Goal: Complete application form

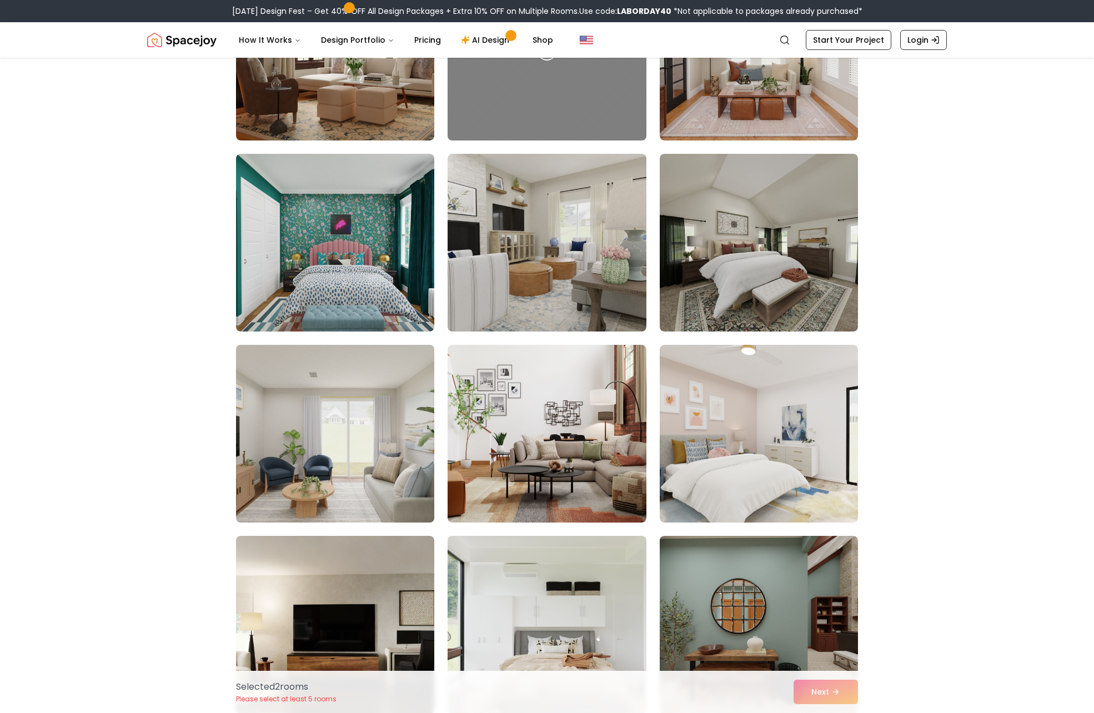
click at [379, 454] on img at bounding box center [335, 433] width 208 height 187
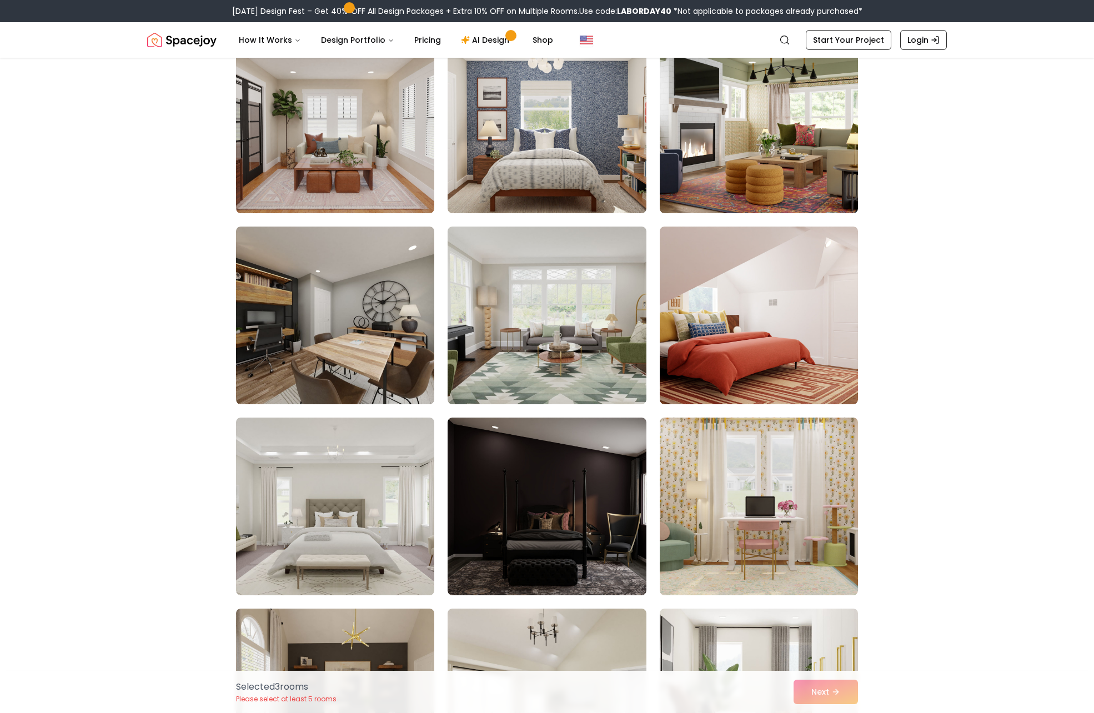
scroll to position [2396, 0]
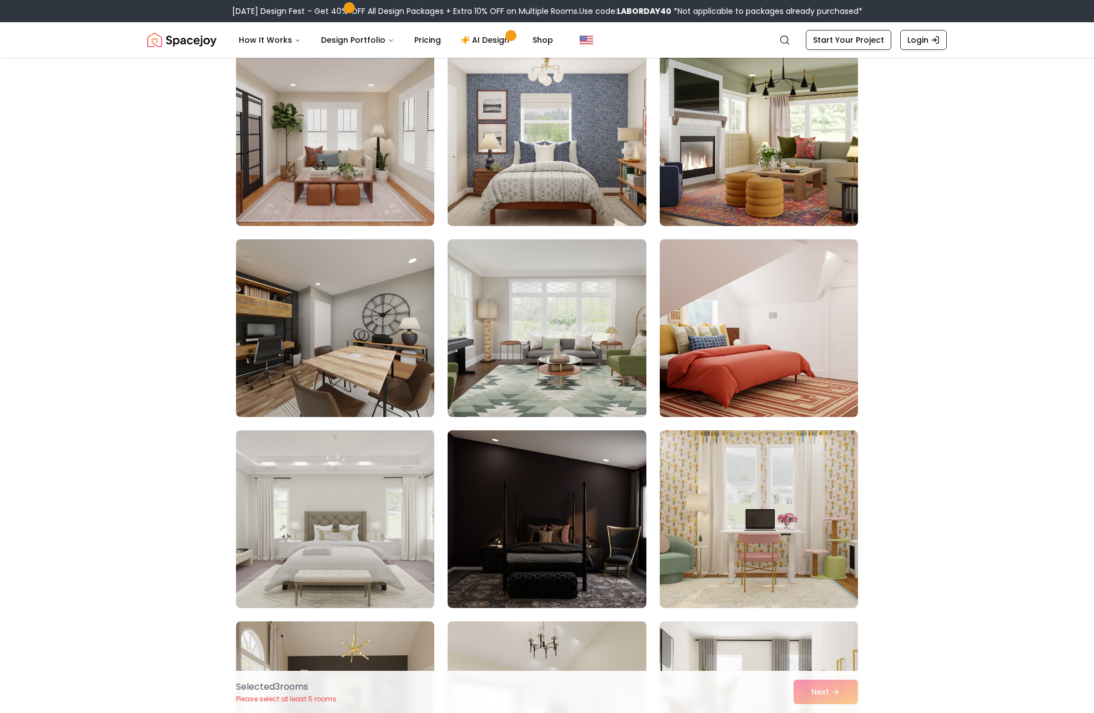
click at [297, 513] on img at bounding box center [335, 519] width 208 height 187
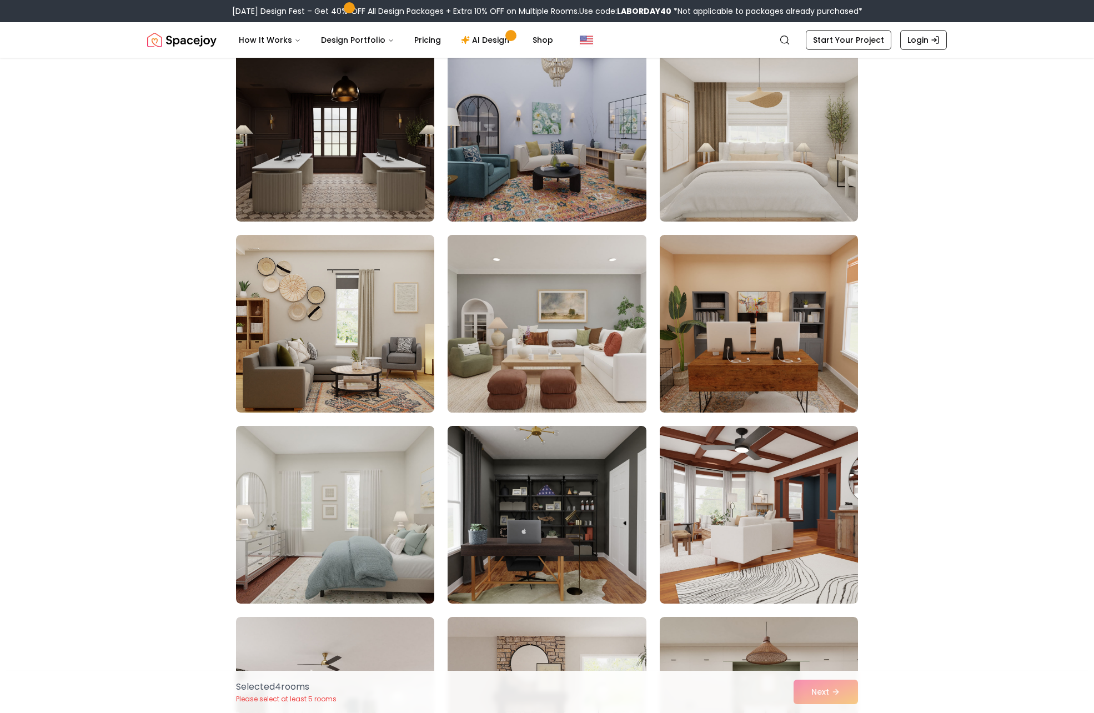
scroll to position [1434, 0]
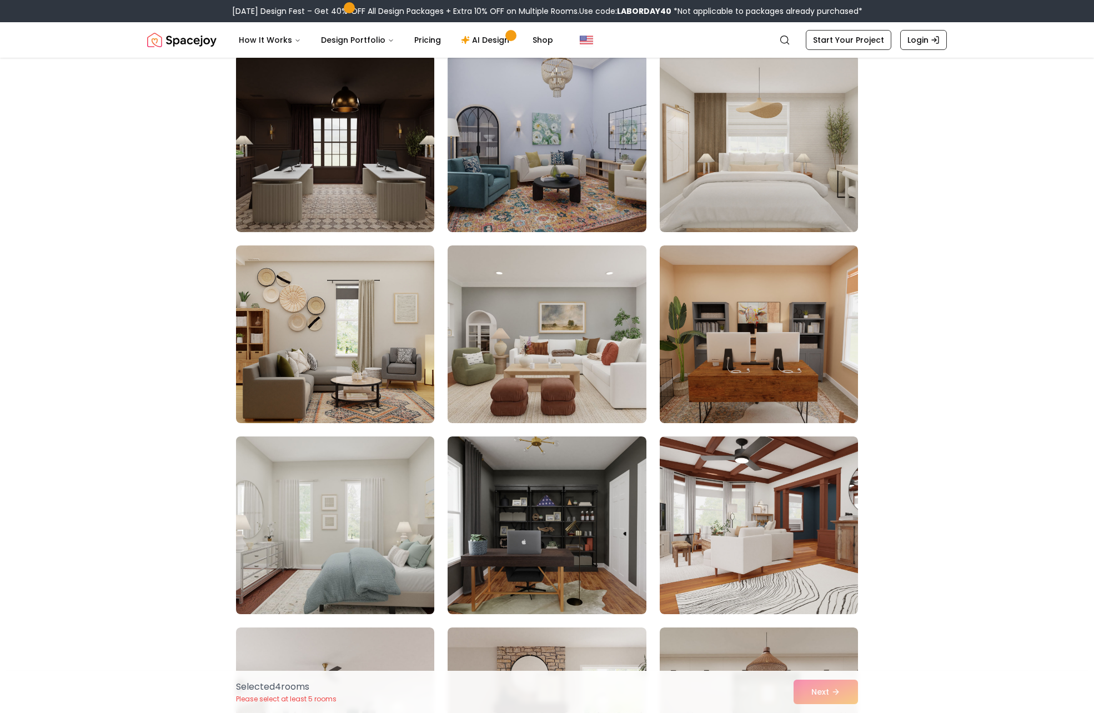
click at [303, 509] on img at bounding box center [335, 525] width 208 height 187
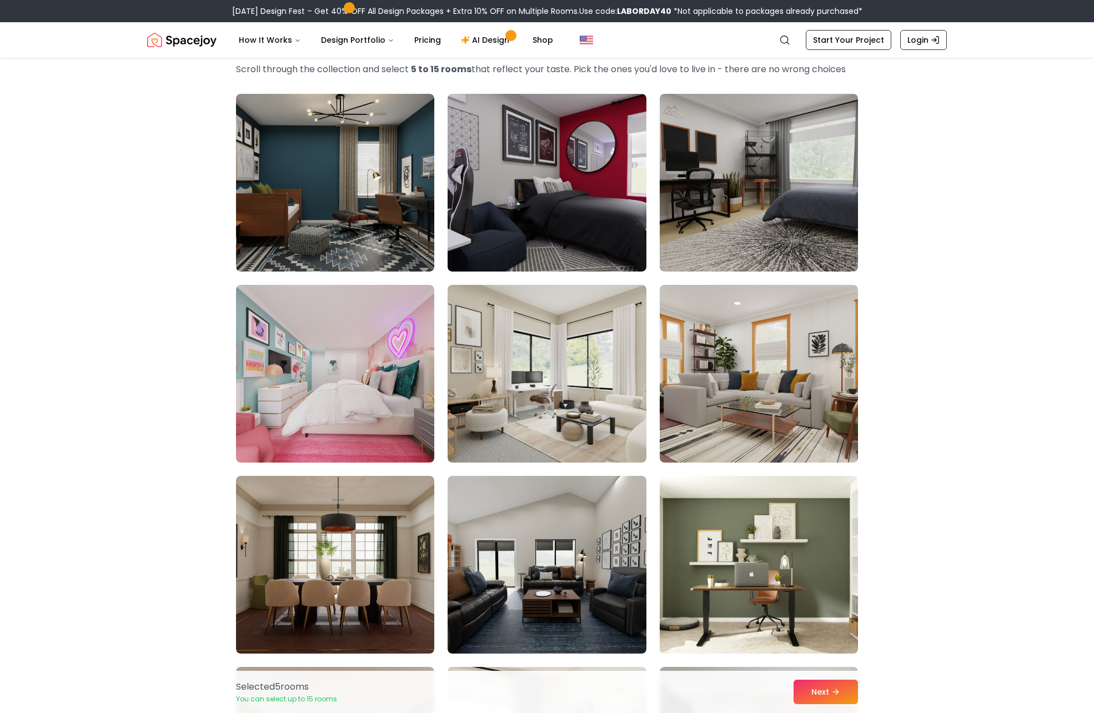
scroll to position [58, 0]
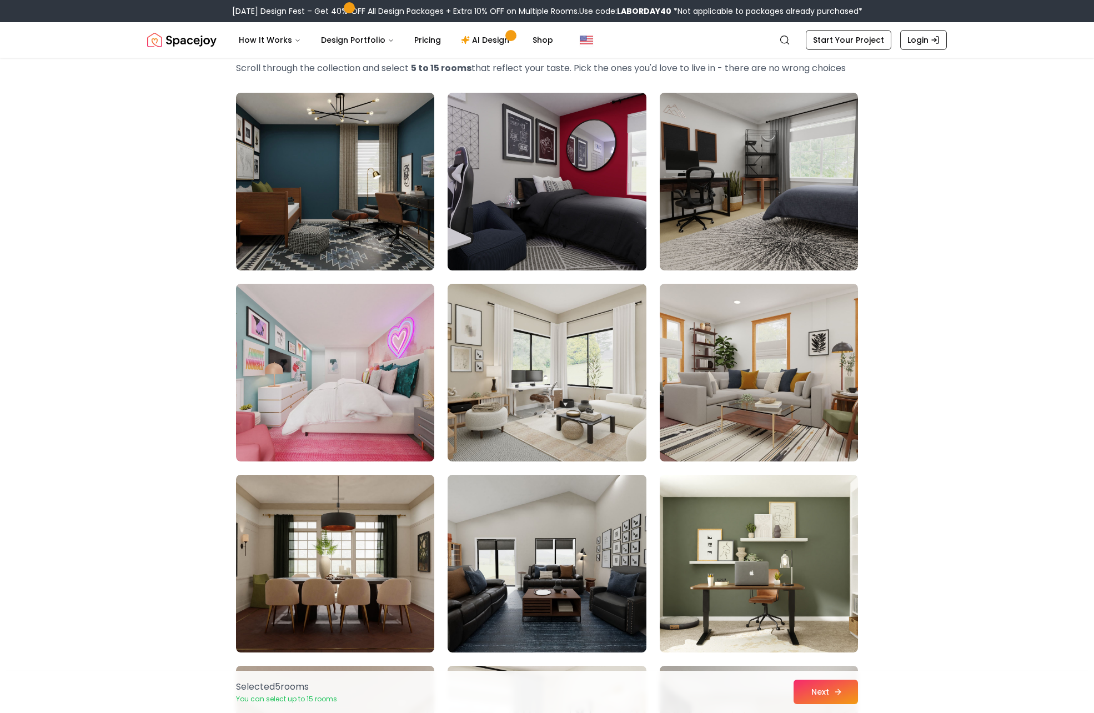
click at [843, 702] on button "Next" at bounding box center [826, 692] width 64 height 24
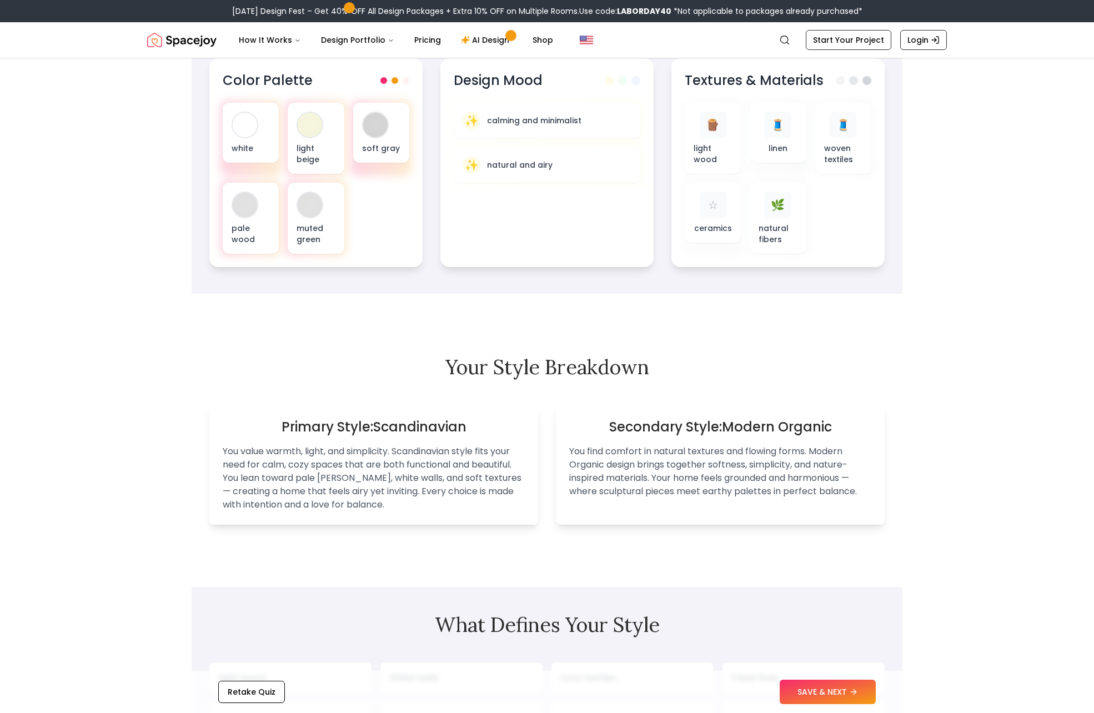
scroll to position [420, 0]
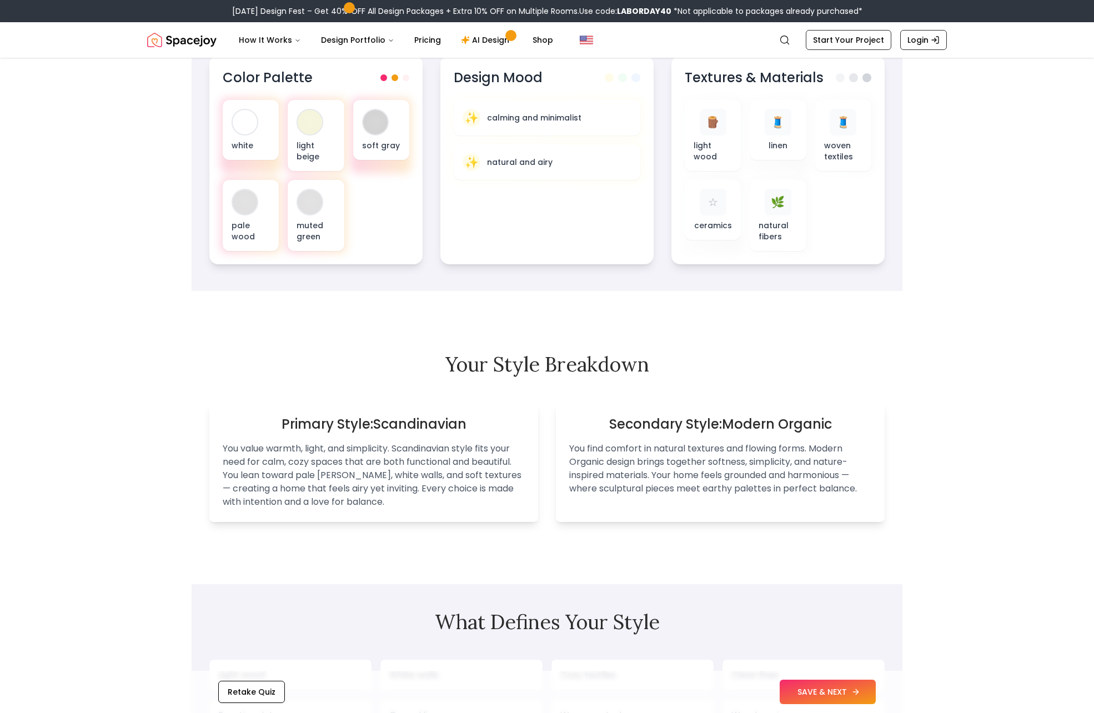
click at [814, 690] on button "SAVE & NEXT" at bounding box center [828, 692] width 96 height 24
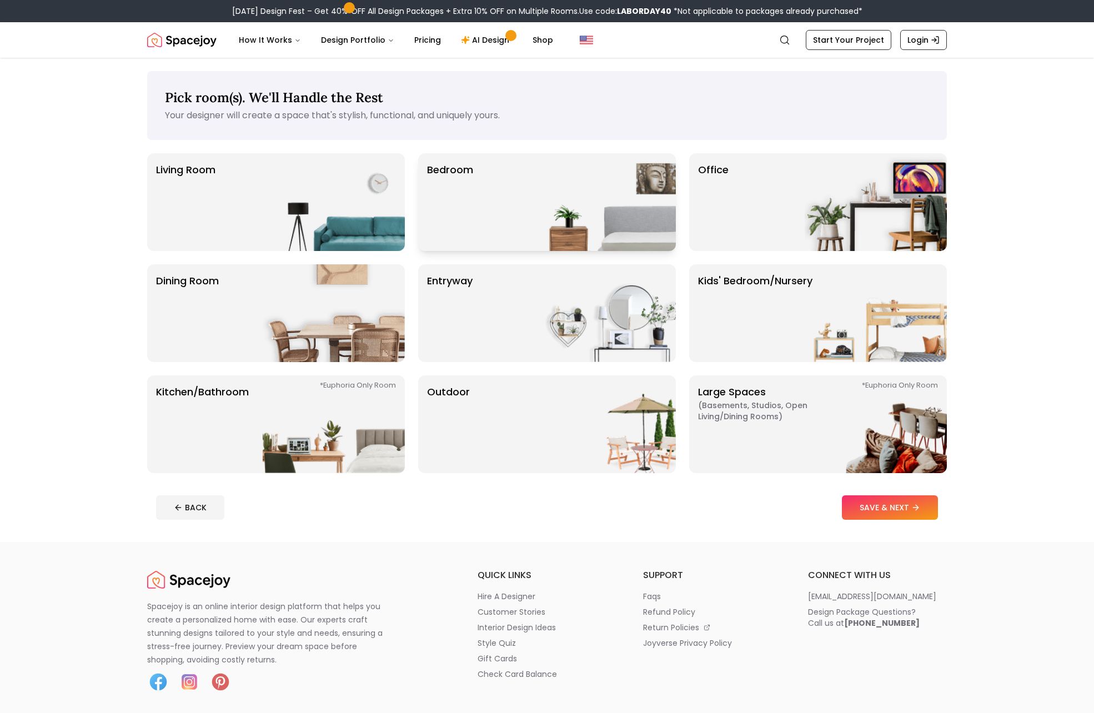
click at [452, 211] on p "Bedroom" at bounding box center [450, 202] width 46 height 80
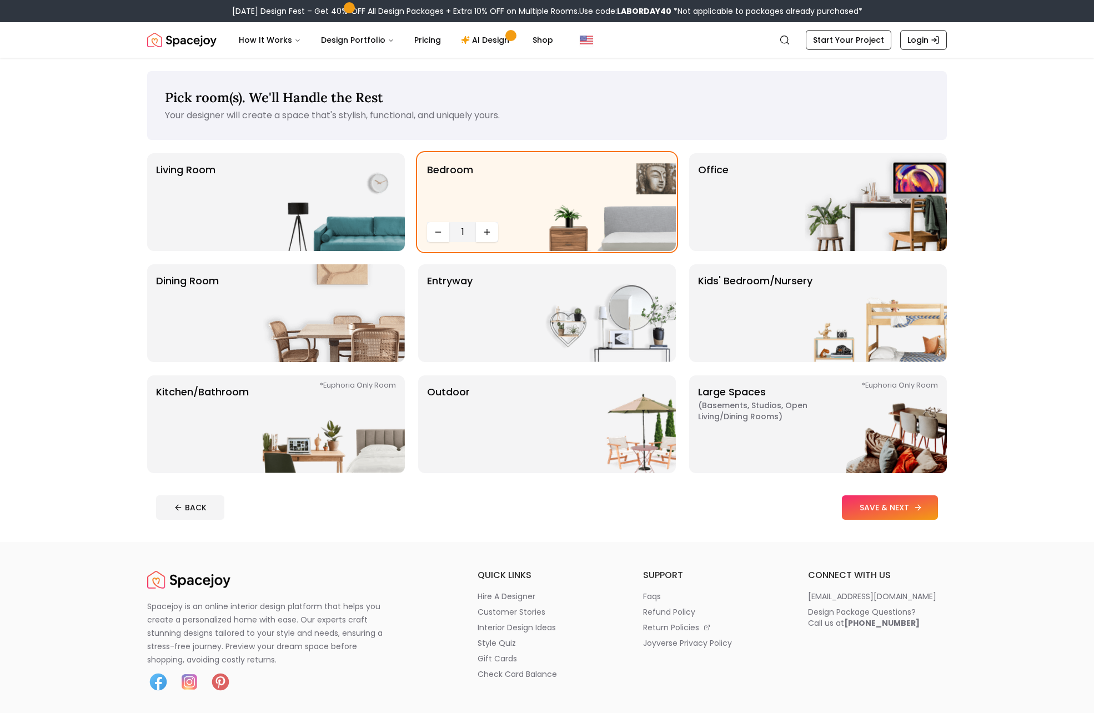
click at [876, 508] on button "SAVE & NEXT" at bounding box center [890, 507] width 96 height 24
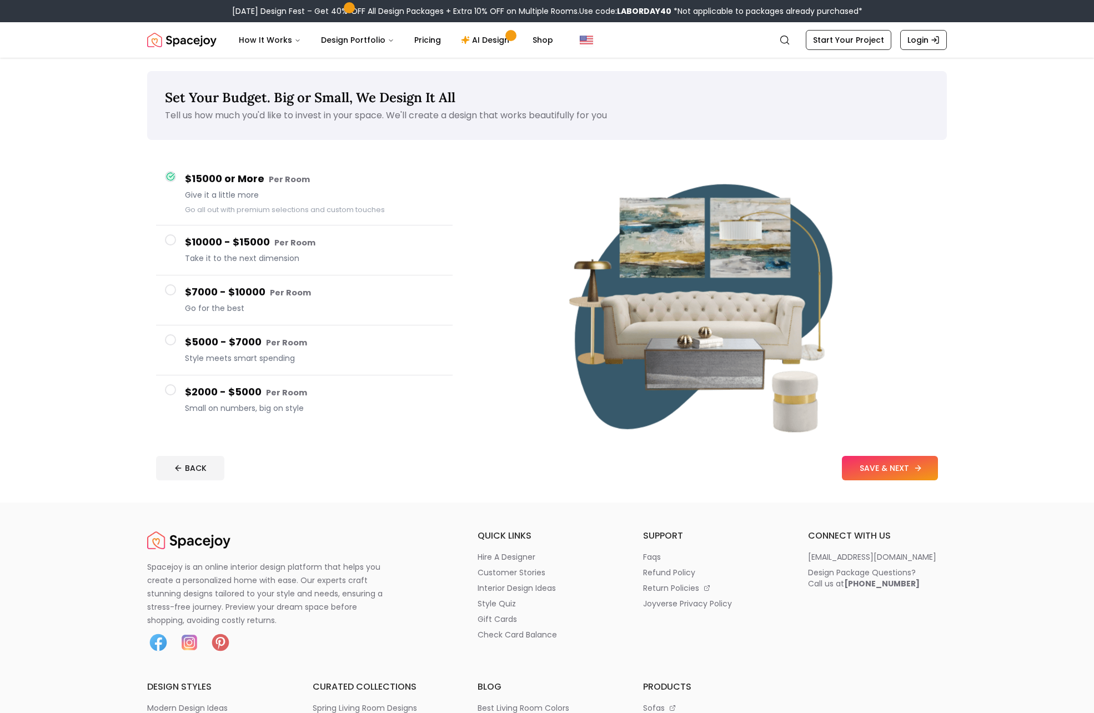
click at [874, 470] on button "SAVE & NEXT" at bounding box center [890, 468] width 96 height 24
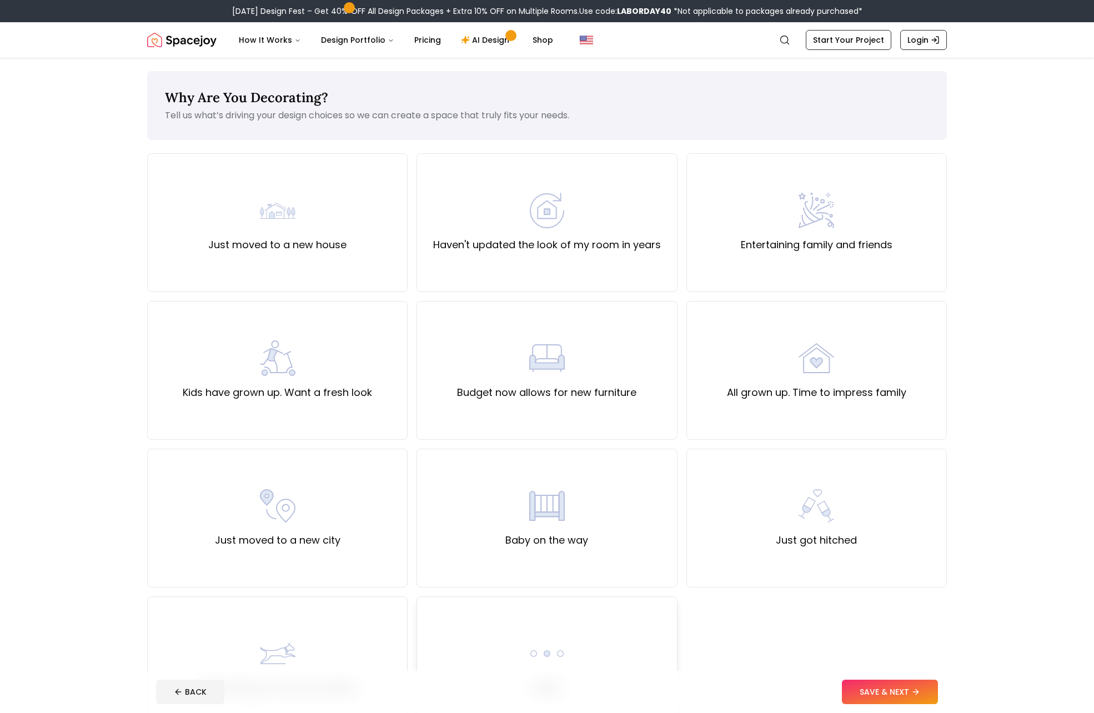
click at [605, 648] on div "Other" at bounding box center [547, 666] width 260 height 139
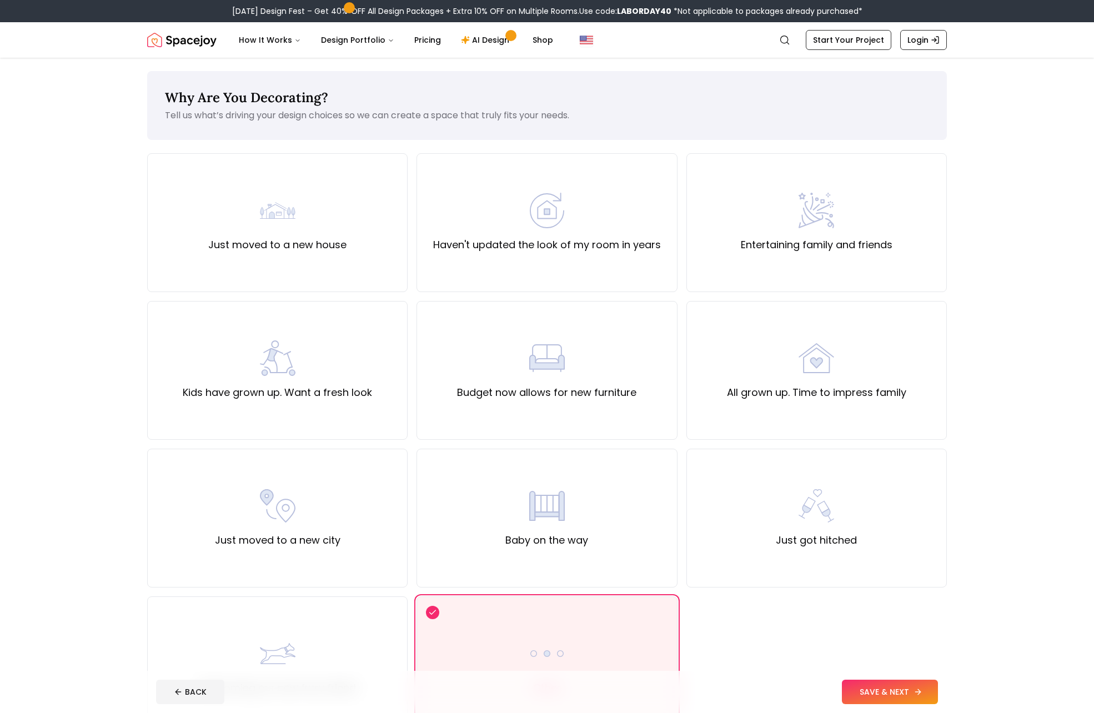
click at [861, 687] on button "SAVE & NEXT" at bounding box center [890, 692] width 96 height 24
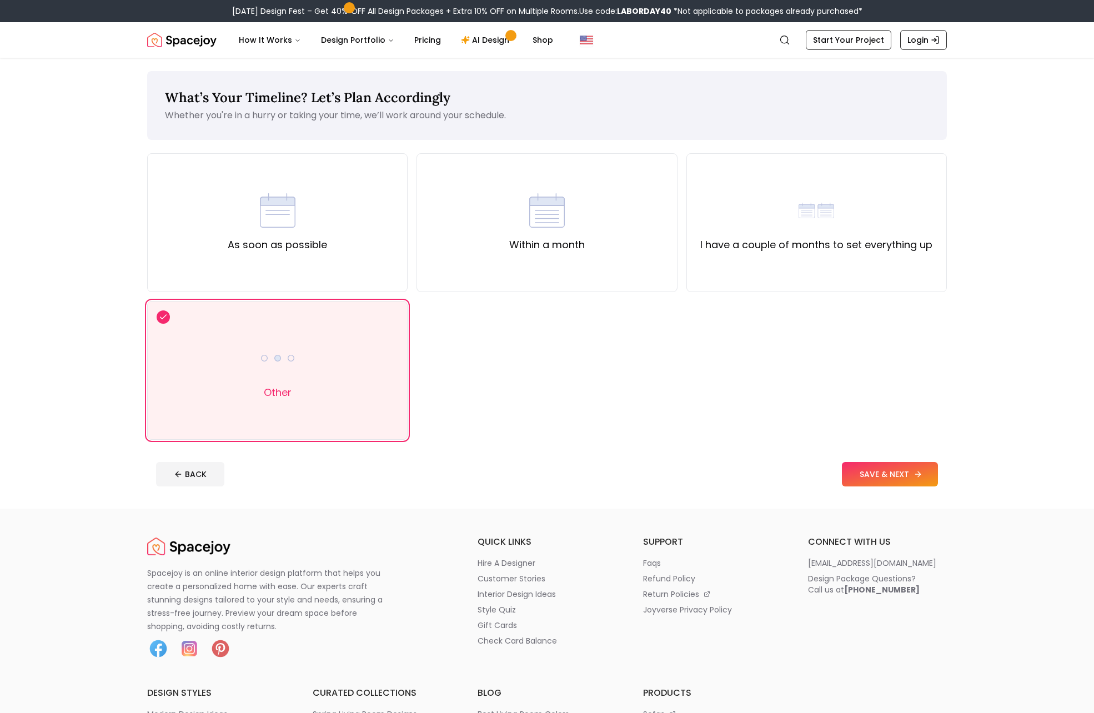
click at [901, 486] on button "SAVE & NEXT" at bounding box center [890, 474] width 96 height 24
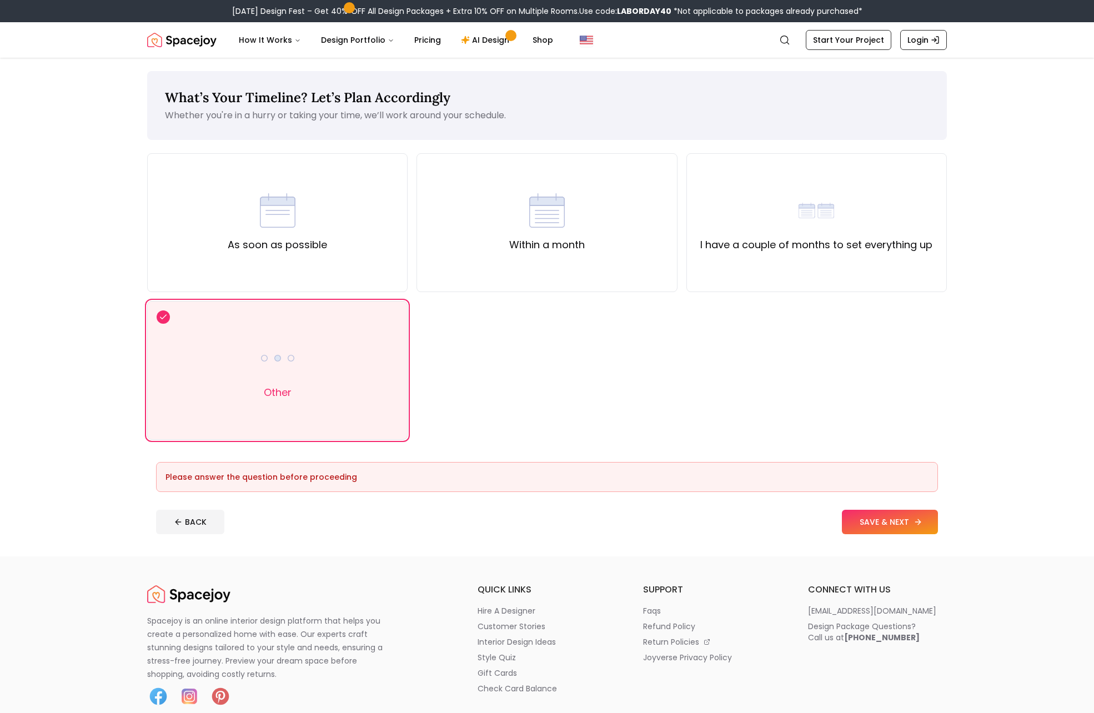
click at [898, 520] on button "SAVE & NEXT" at bounding box center [890, 522] width 96 height 24
click at [864, 290] on div "I have a couple of months to set everything up" at bounding box center [817, 222] width 260 height 139
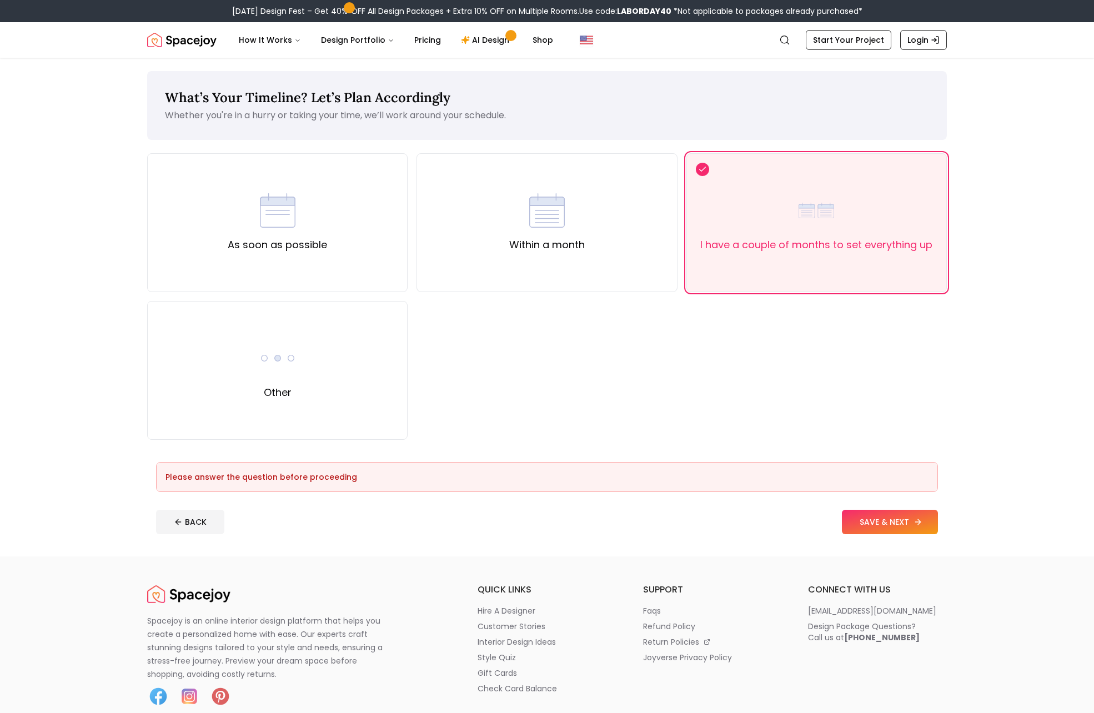
click at [896, 529] on button "SAVE & NEXT" at bounding box center [890, 522] width 96 height 24
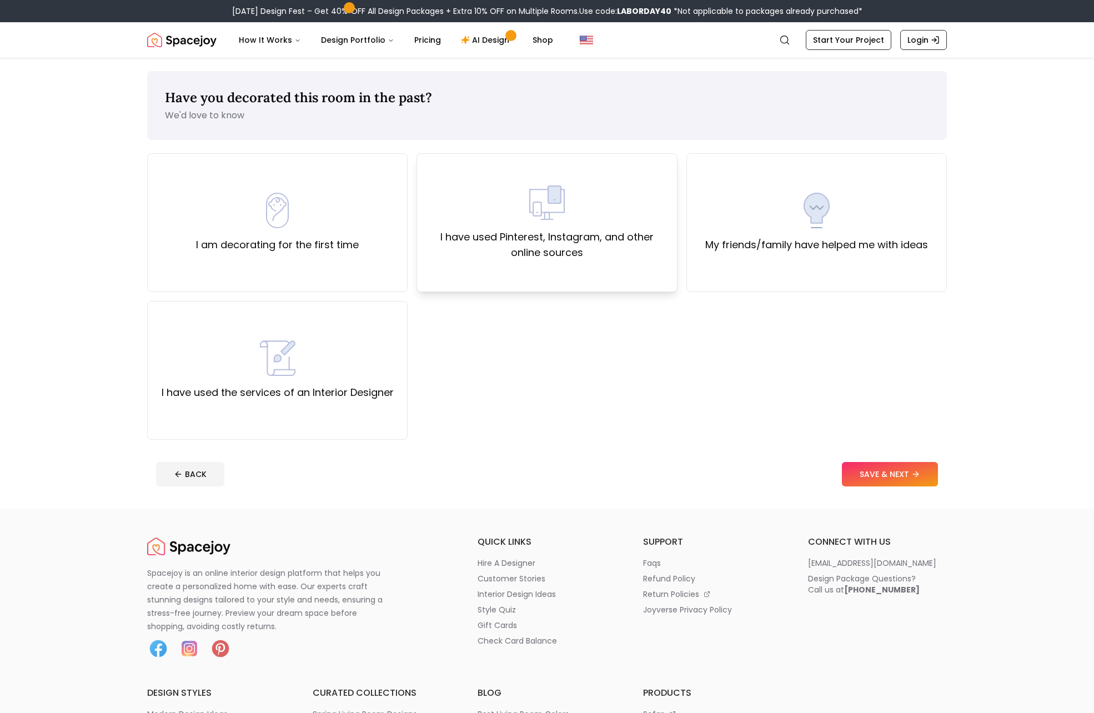
click at [469, 198] on div "I have used Pinterest, Instagram, and other online sources" at bounding box center [547, 223] width 242 height 76
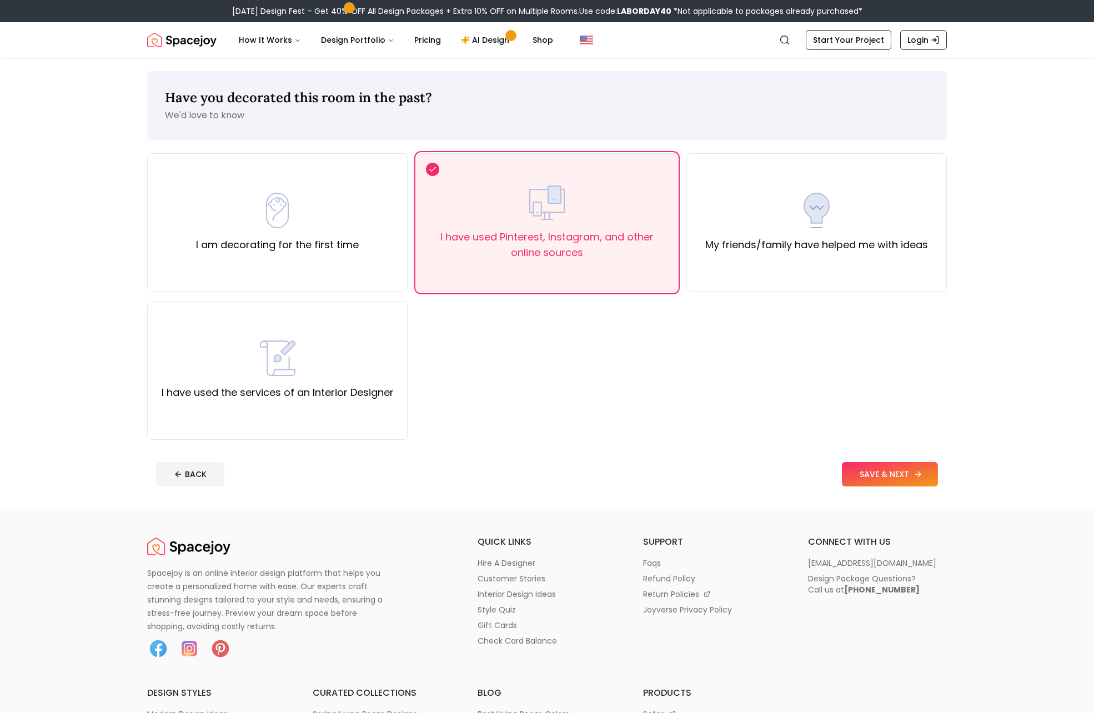
click at [890, 467] on button "SAVE & NEXT" at bounding box center [890, 474] width 96 height 24
